Goal: Check status

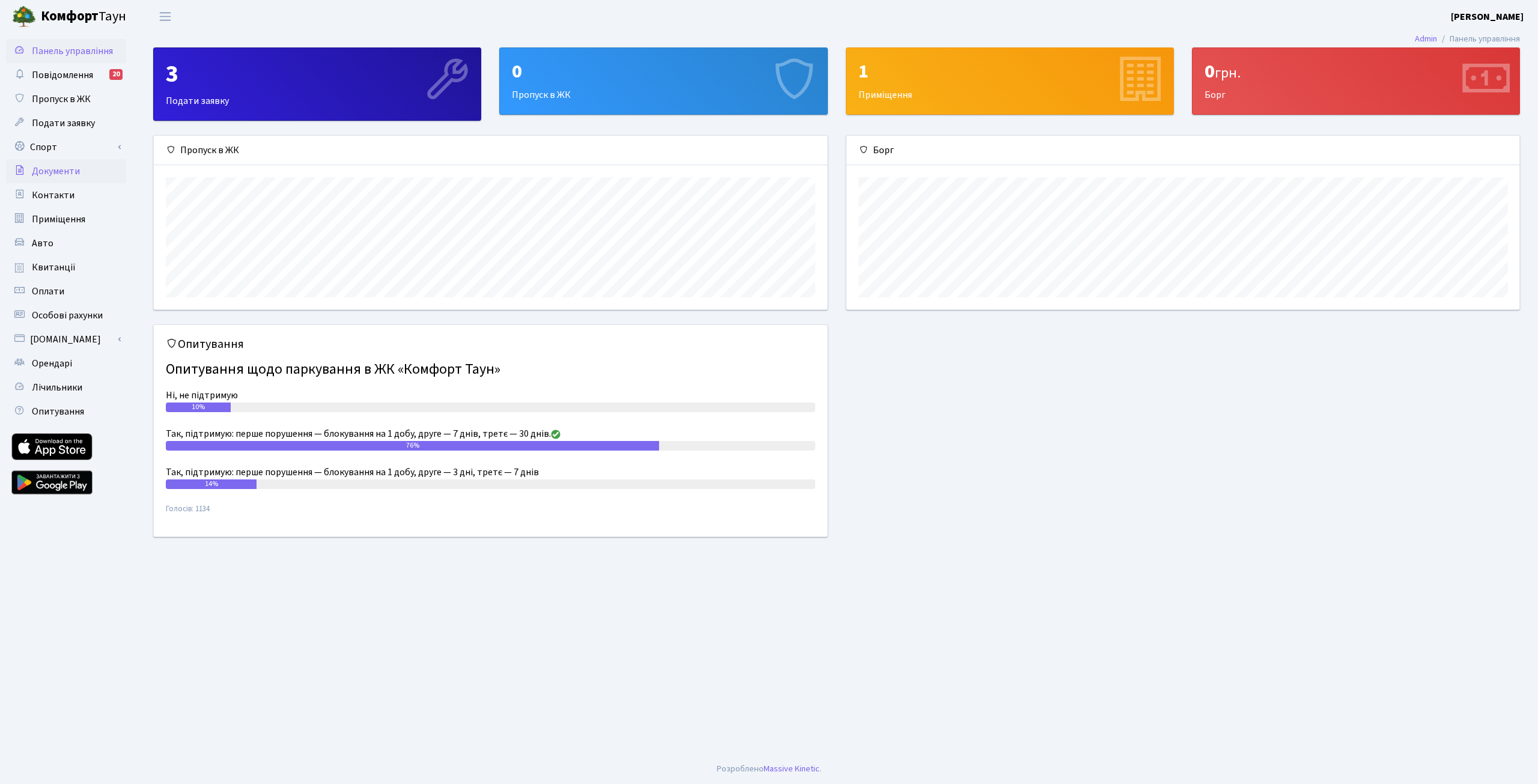
scroll to position [174, 673]
click at [54, 265] on span "Квитанції" at bounding box center [54, 267] width 44 height 13
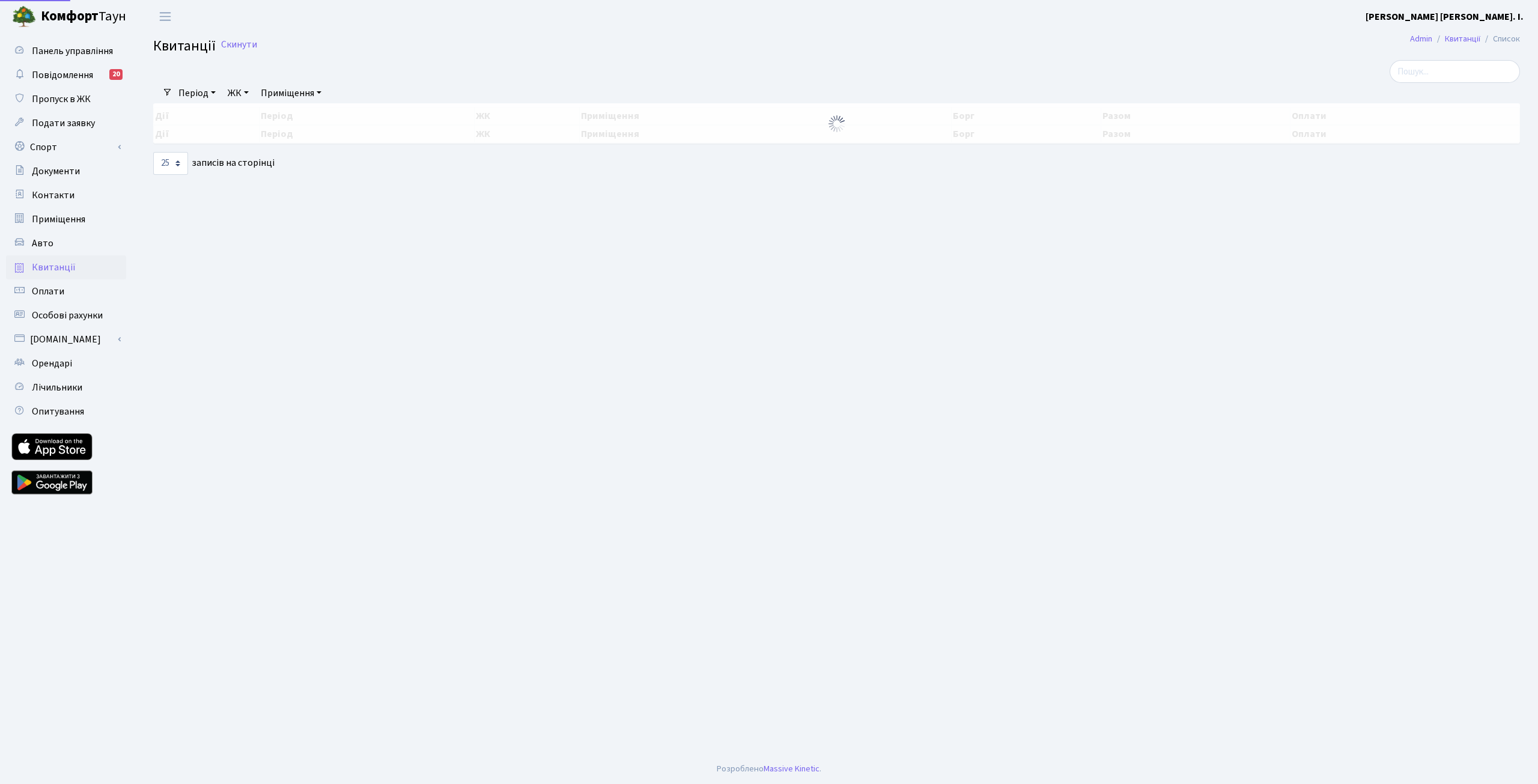
select select "25"
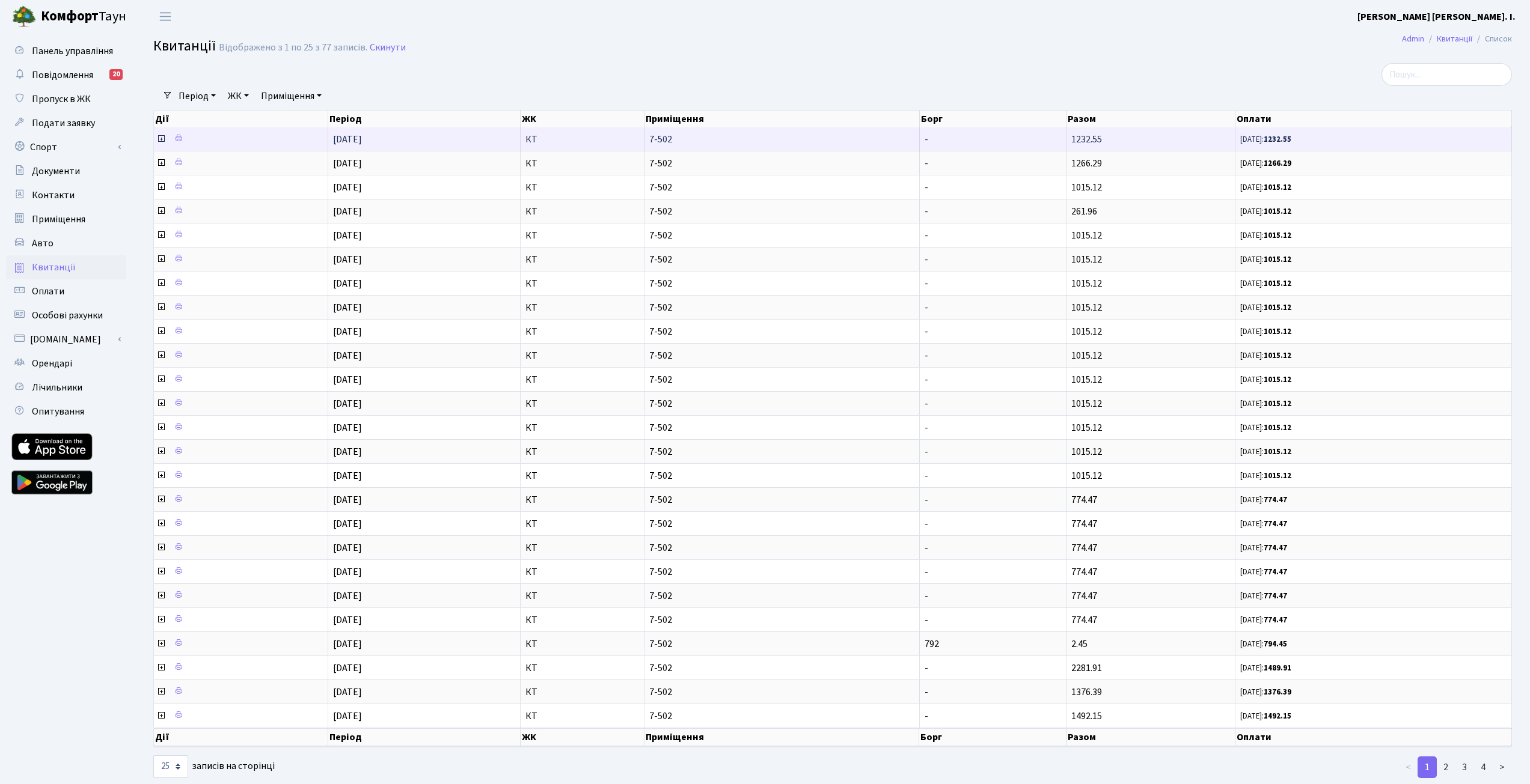
click at [159, 141] on icon at bounding box center [161, 139] width 10 height 10
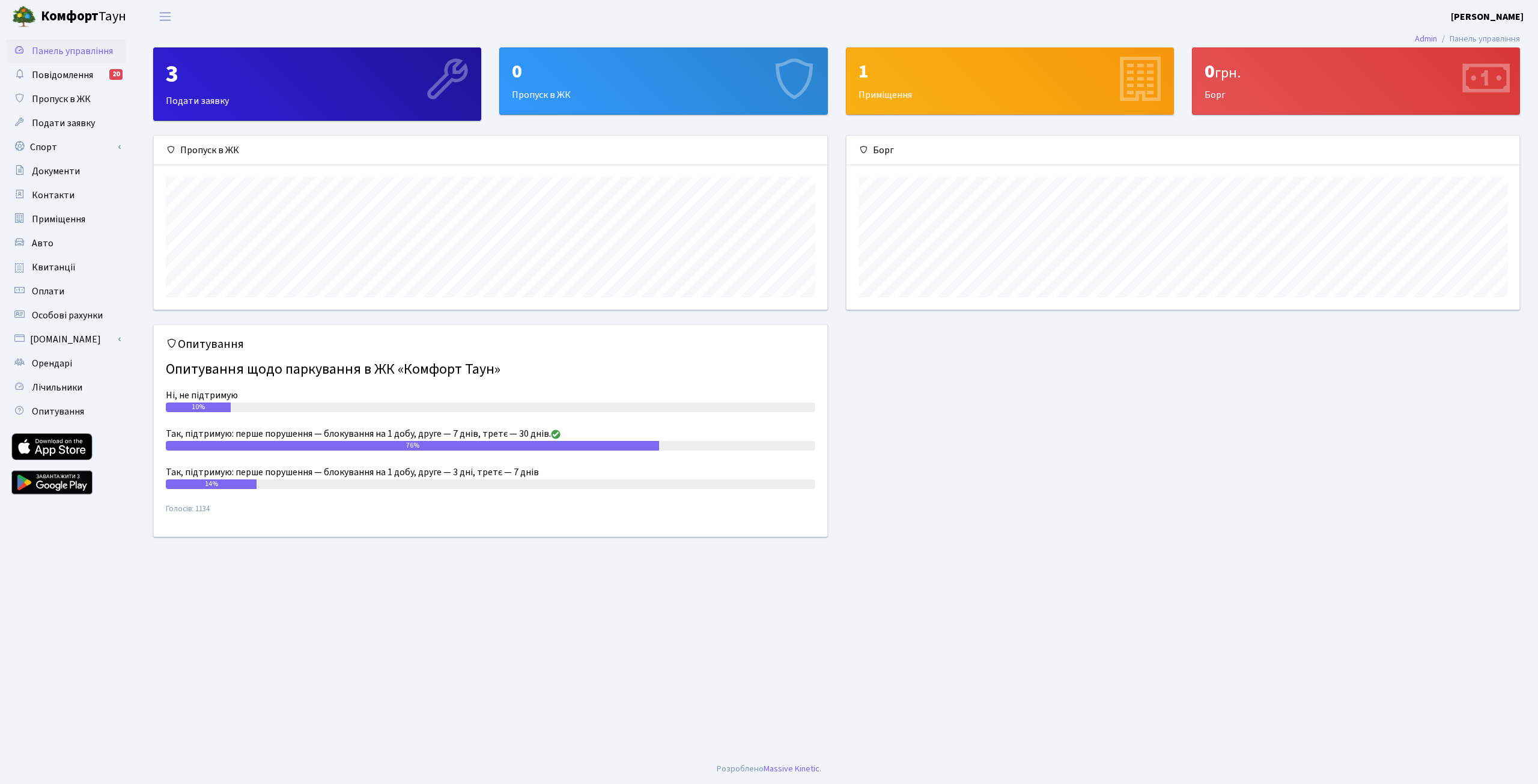
scroll to position [174, 673]
click at [53, 267] on span "Квитанції" at bounding box center [54, 267] width 44 height 13
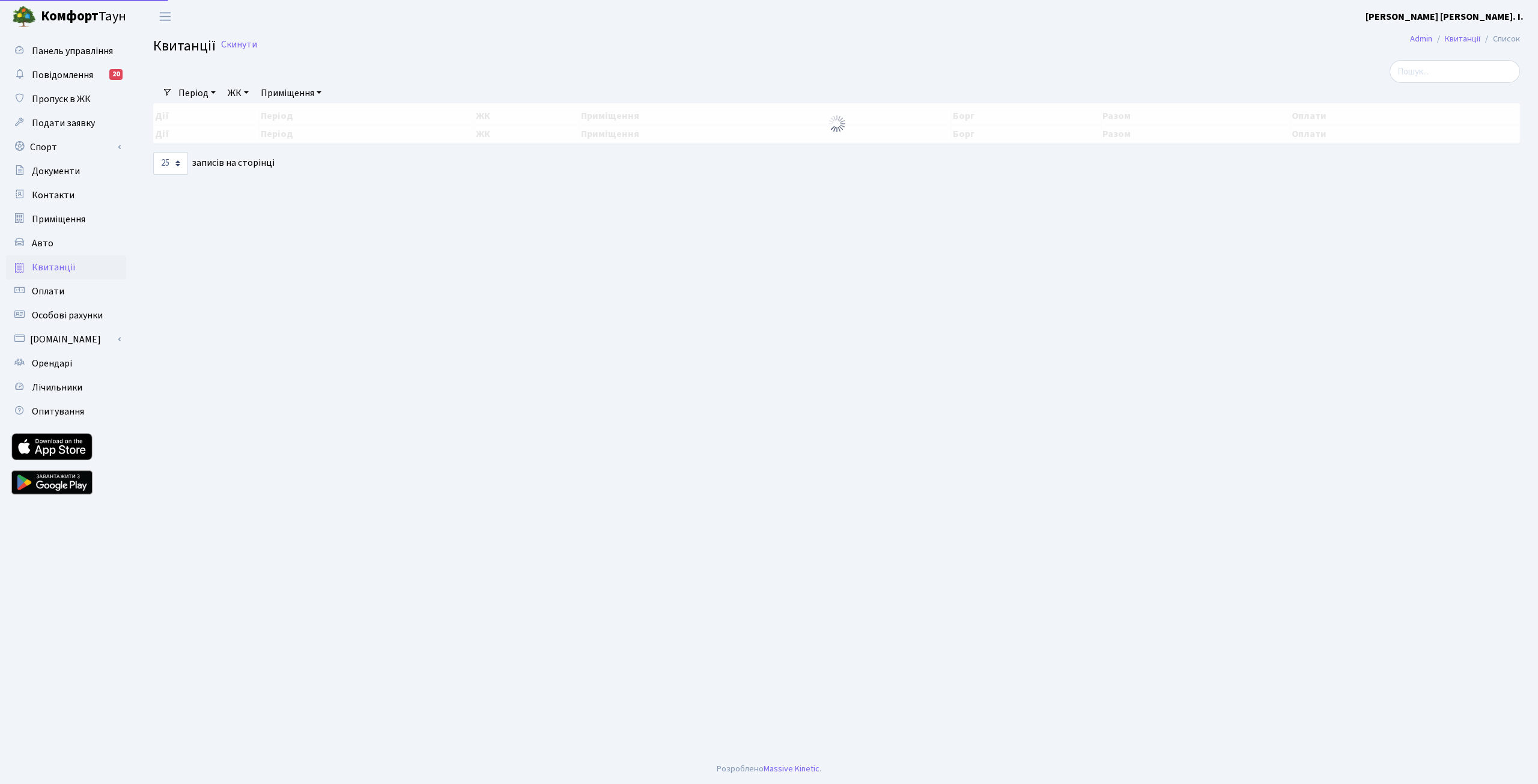
select select "25"
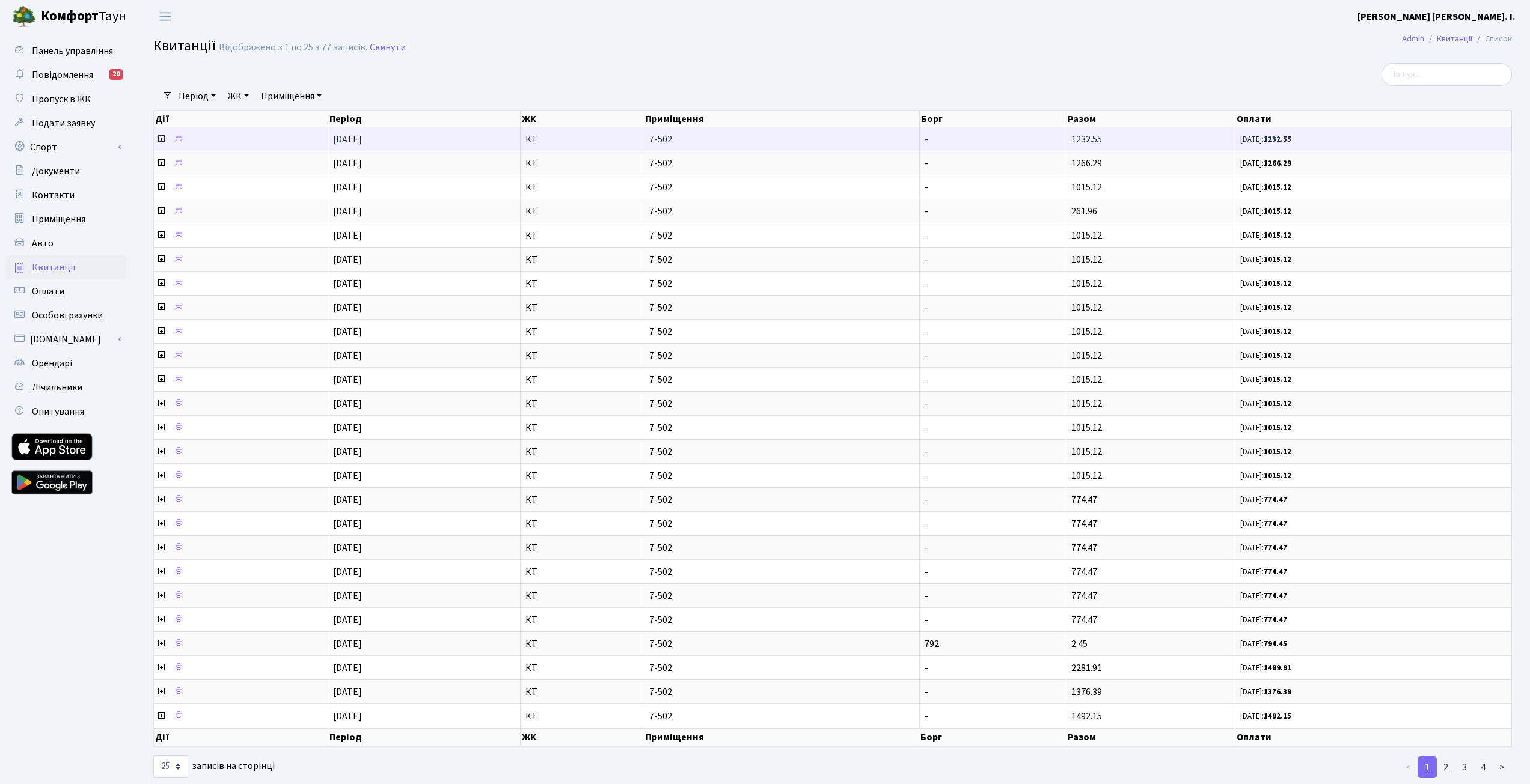
click at [161, 138] on icon at bounding box center [161, 139] width 10 height 10
